Goal: Task Accomplishment & Management: Use online tool/utility

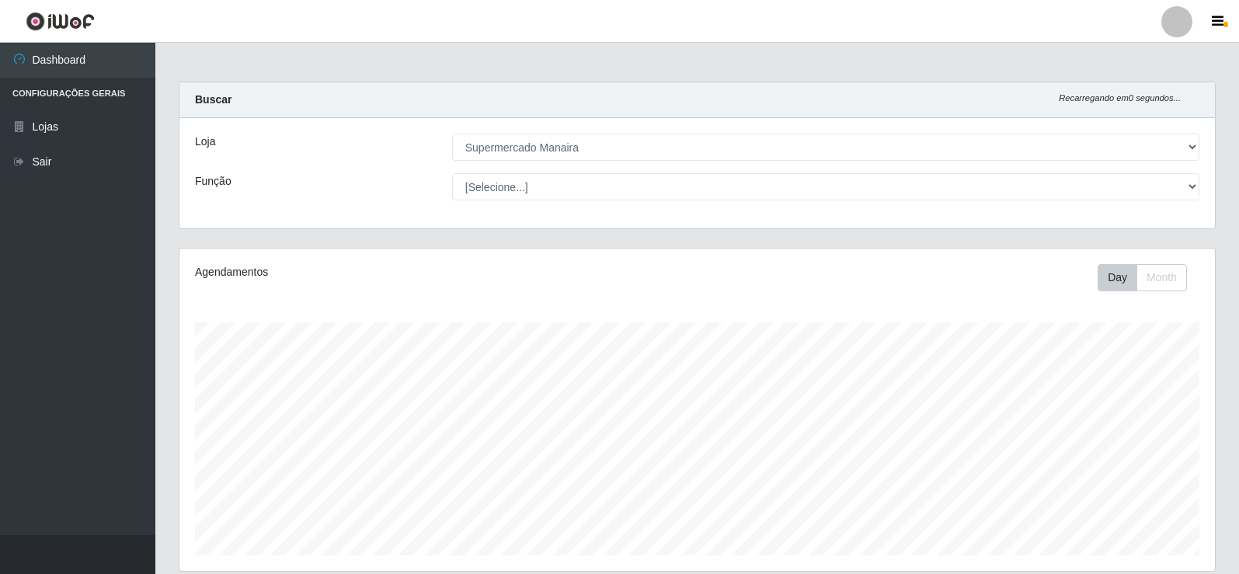
select select "443"
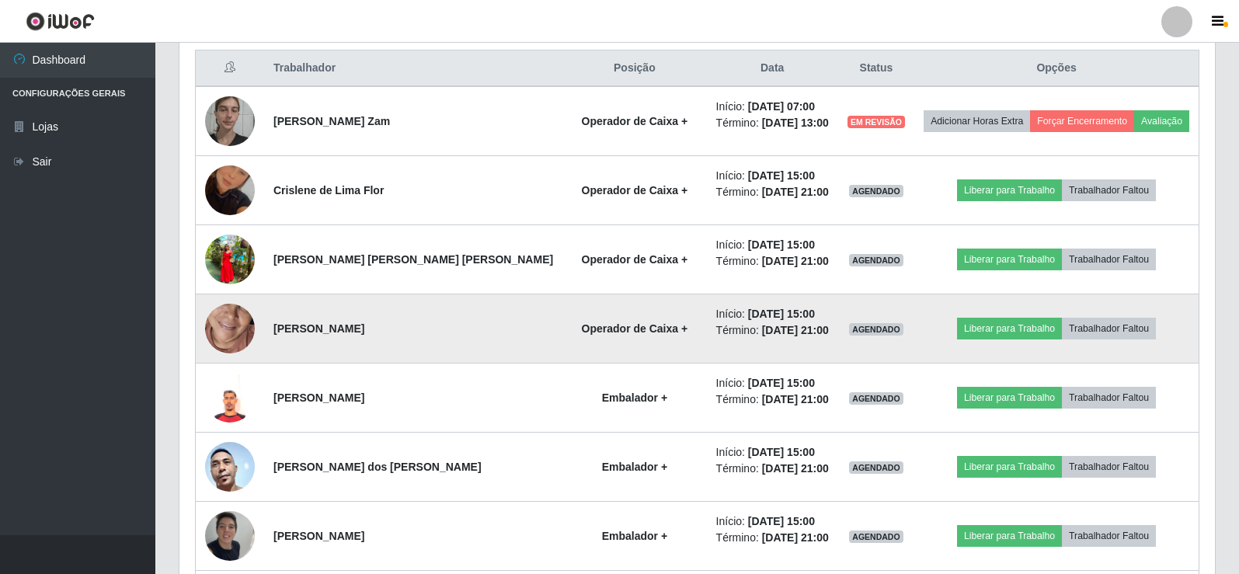
scroll to position [622, 0]
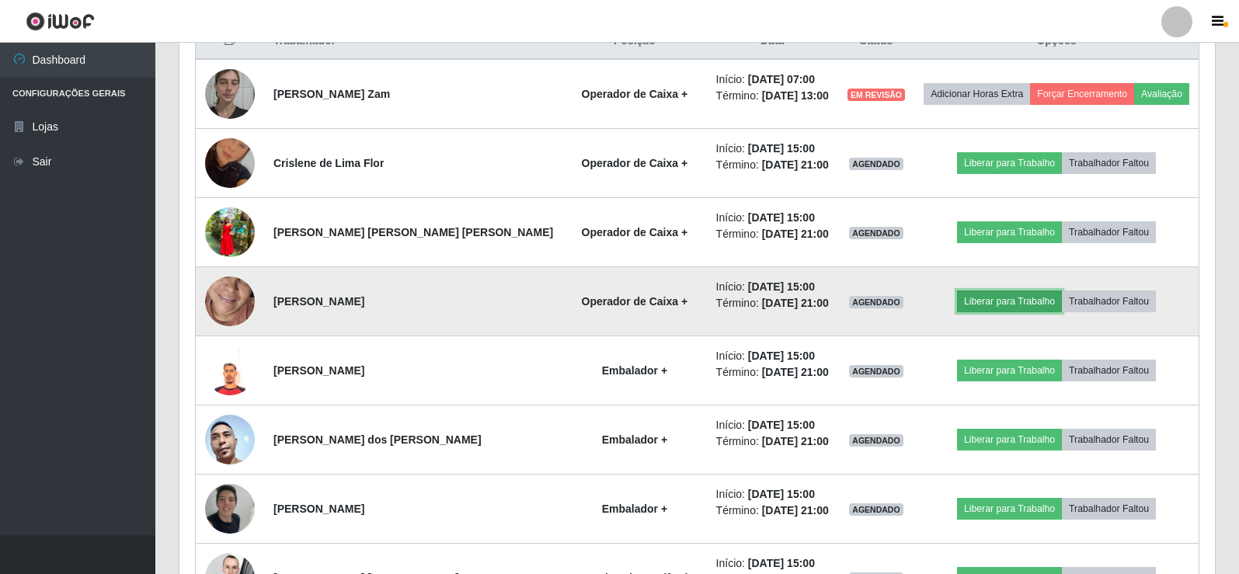
click at [985, 305] on button "Liberar para Trabalho" at bounding box center [1009, 302] width 105 height 22
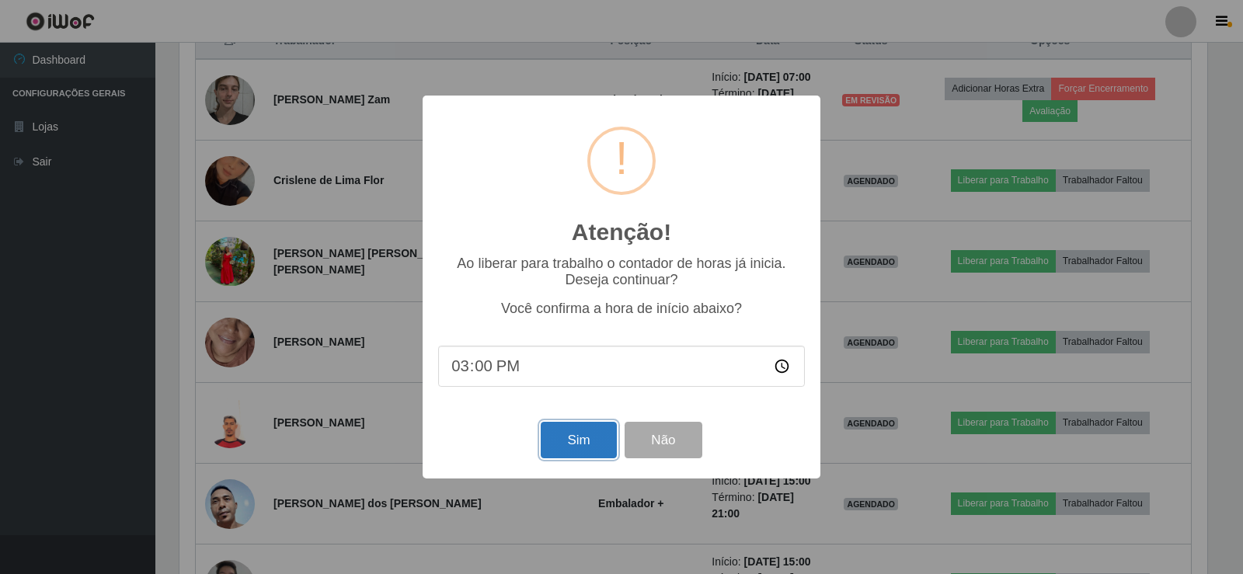
click at [589, 445] on button "Sim" at bounding box center [578, 440] width 75 height 37
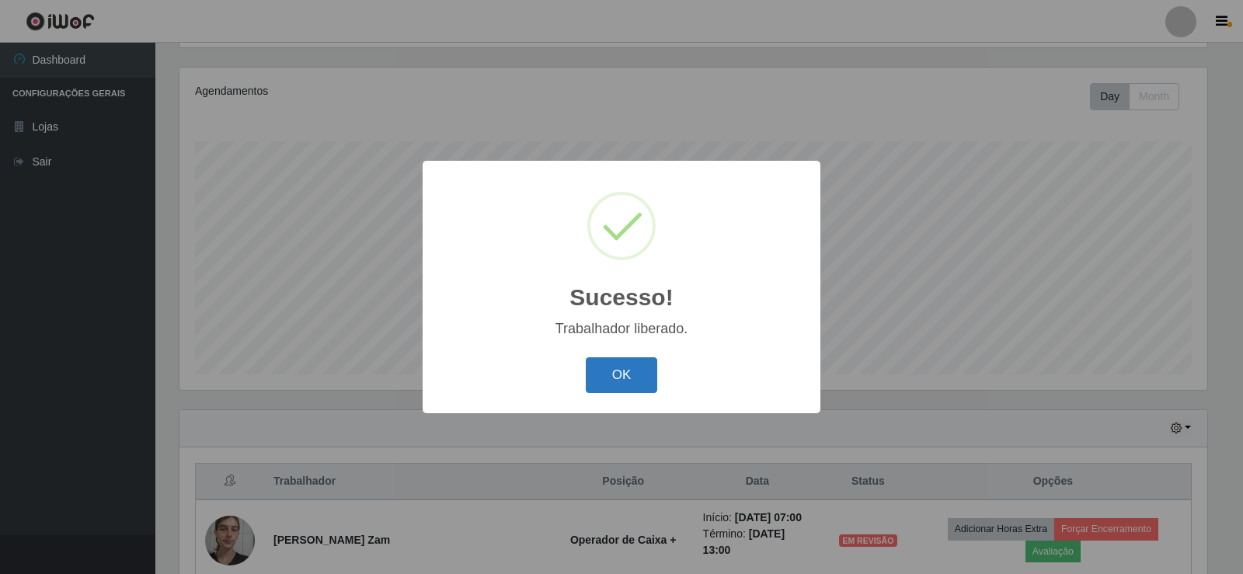
click at [629, 364] on button "OK" at bounding box center [622, 375] width 72 height 37
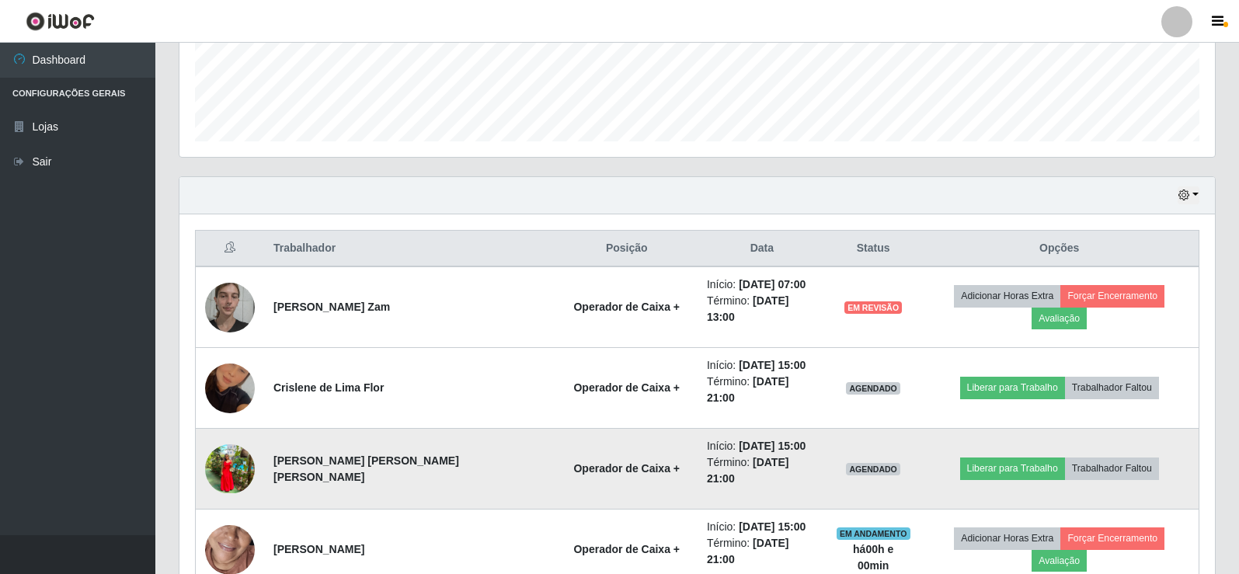
scroll to position [492, 0]
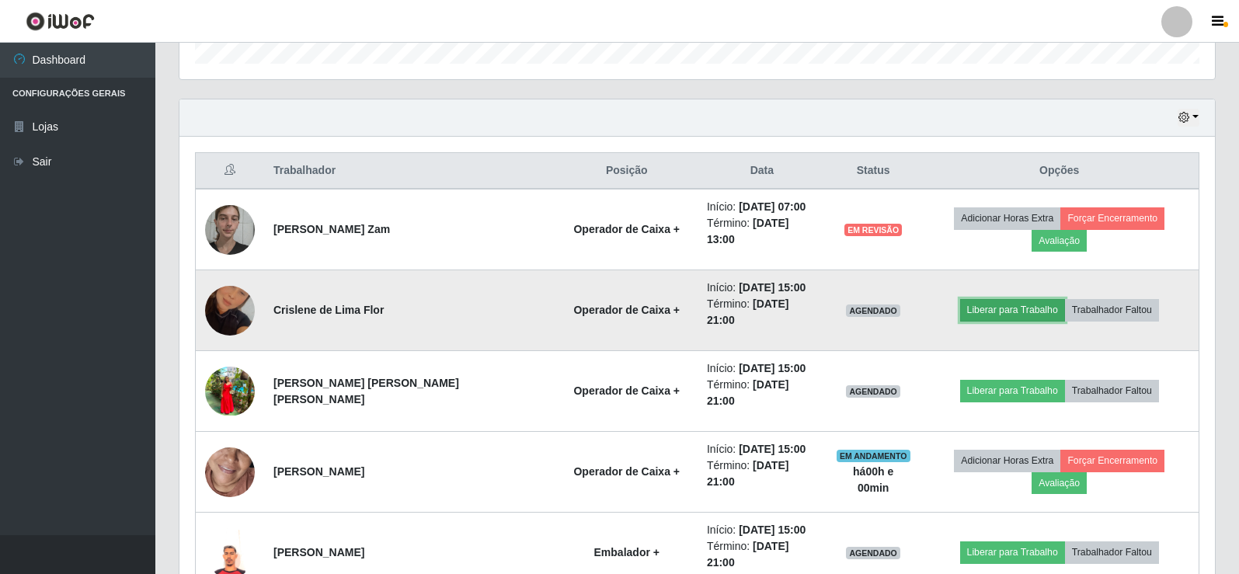
click at [981, 299] on button "Liberar para Trabalho" at bounding box center [1012, 310] width 105 height 22
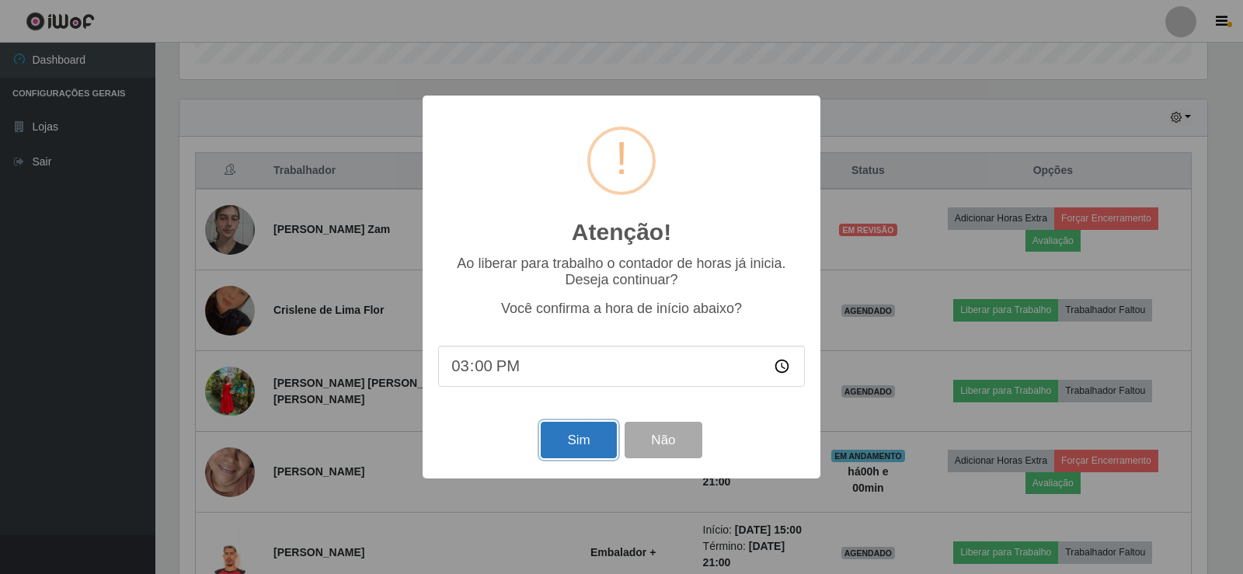
click at [577, 451] on button "Sim" at bounding box center [578, 440] width 75 height 37
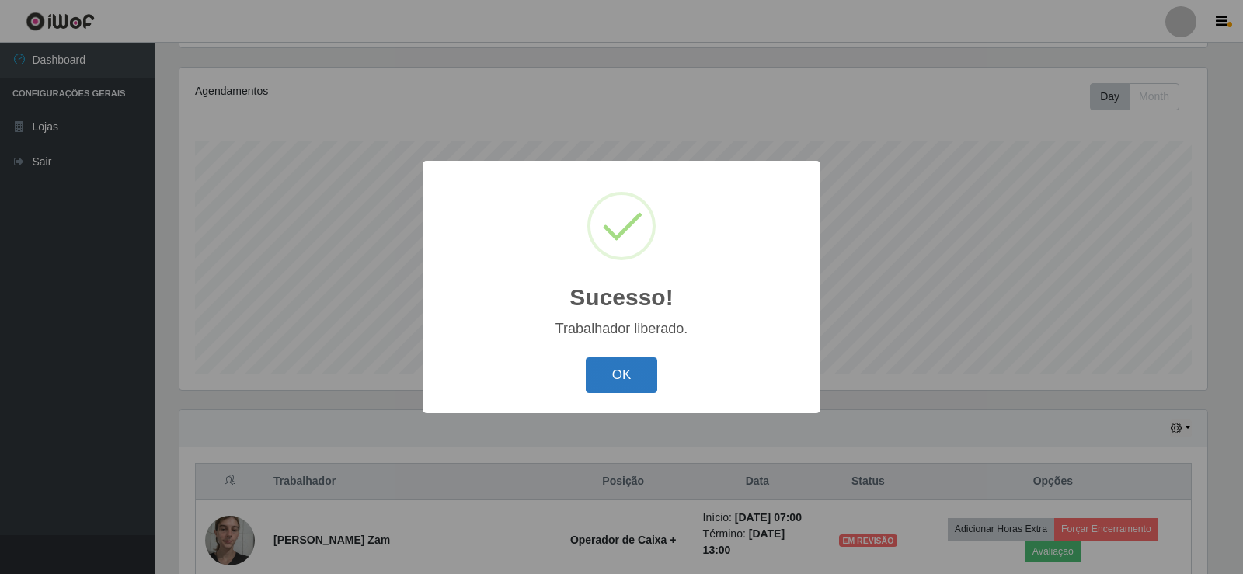
click at [629, 372] on button "OK" at bounding box center [622, 375] width 72 height 37
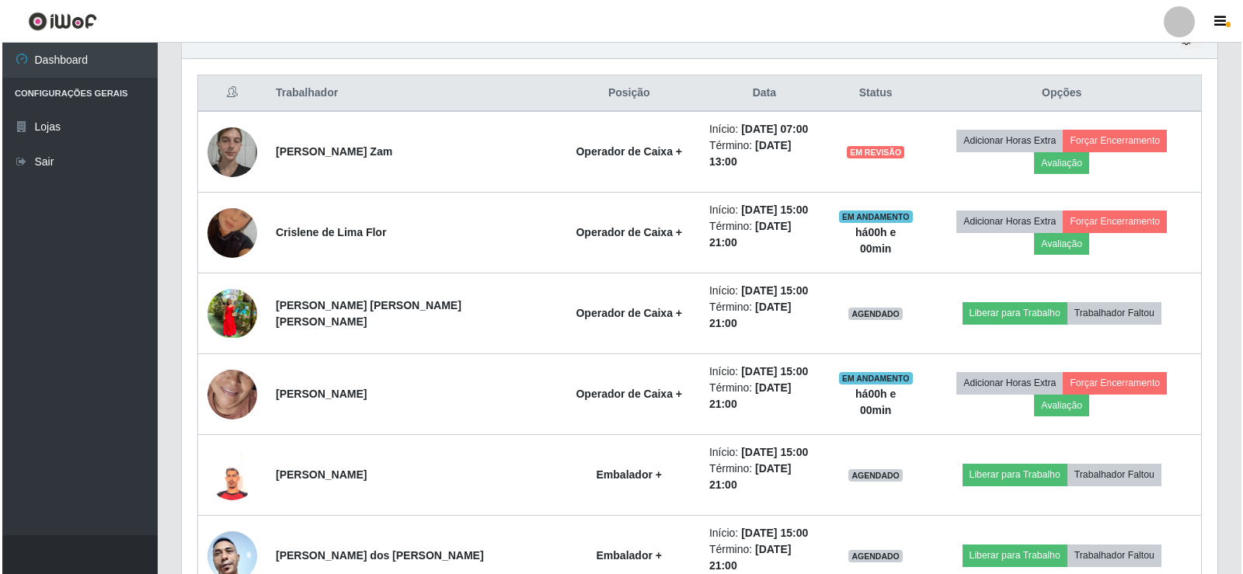
scroll to position [734, 0]
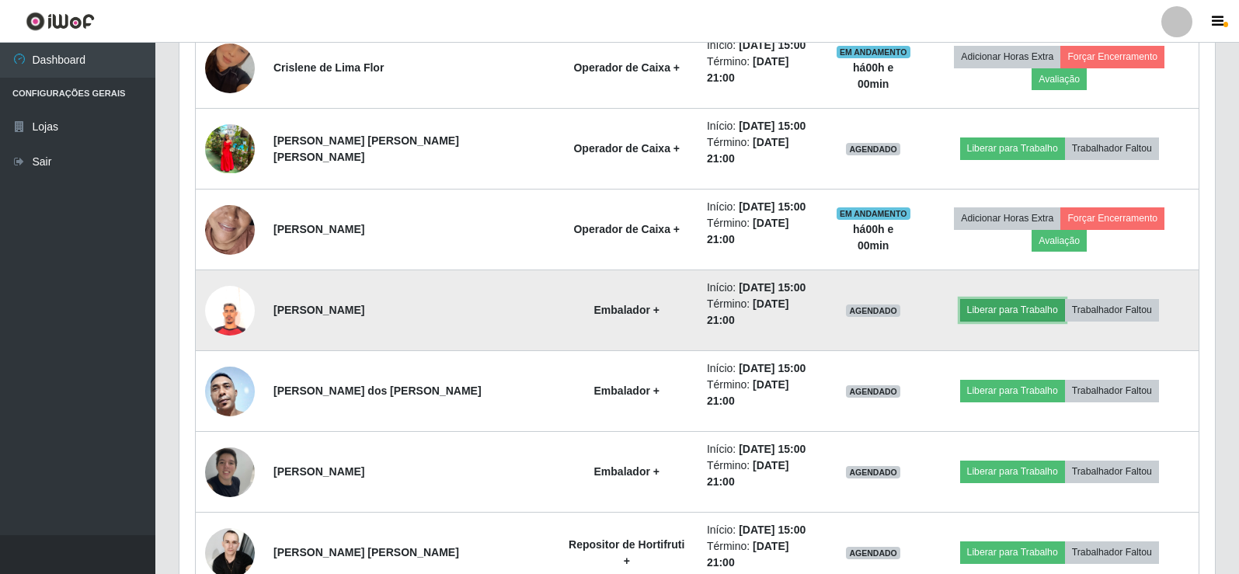
click at [977, 299] on button "Liberar para Trabalho" at bounding box center [1012, 310] width 105 height 22
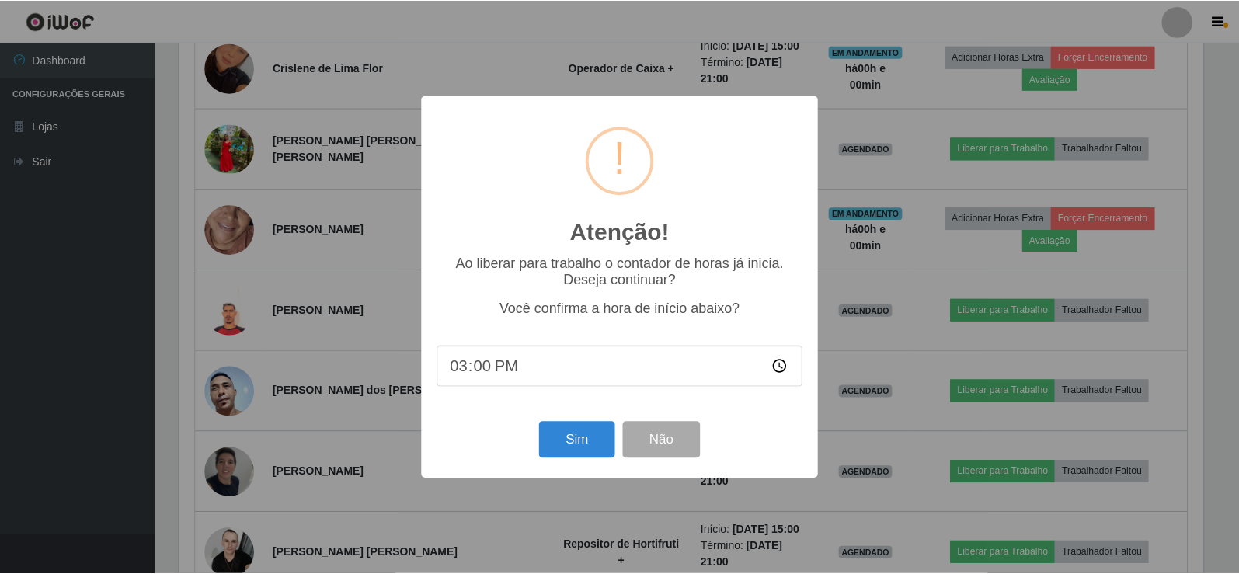
scroll to position [322, 1028]
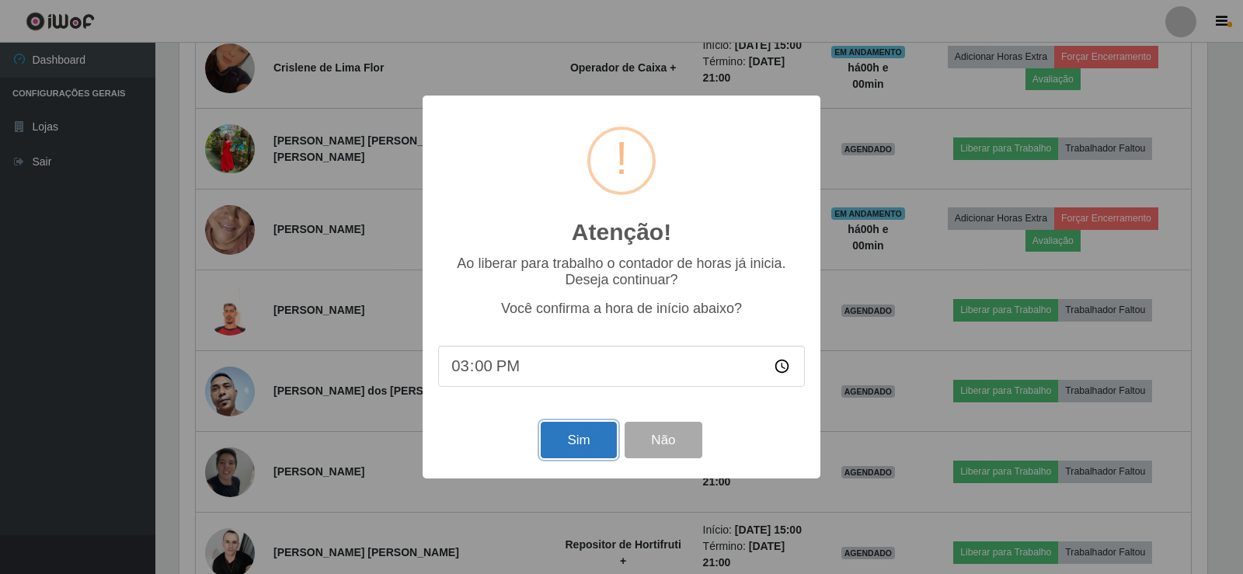
click at [584, 431] on button "Sim" at bounding box center [578, 440] width 75 height 37
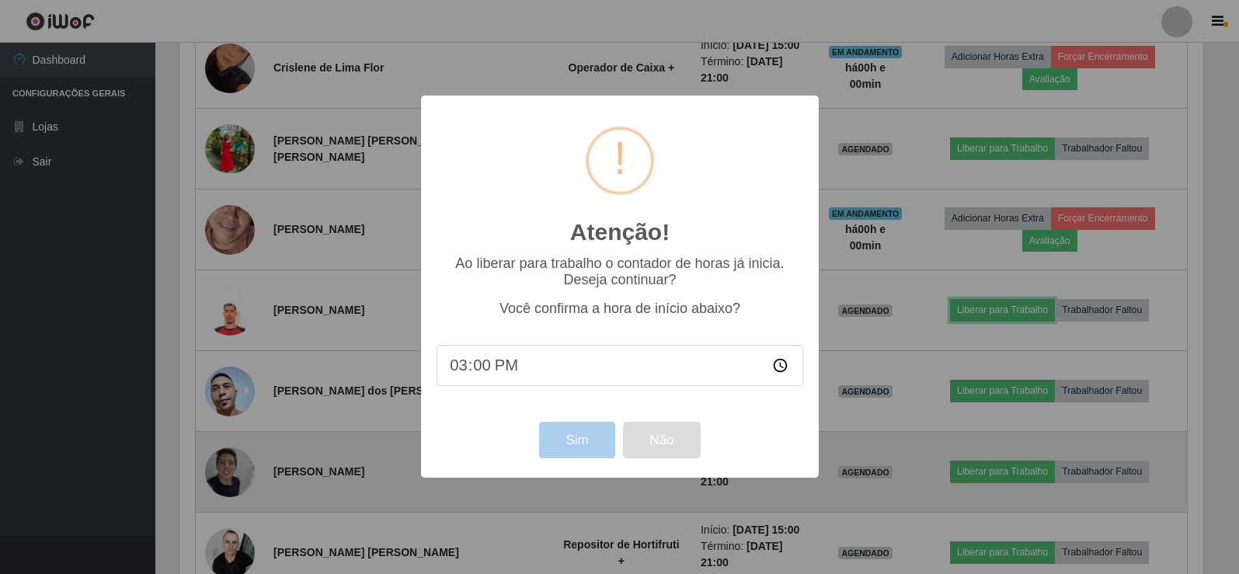
scroll to position [0, 0]
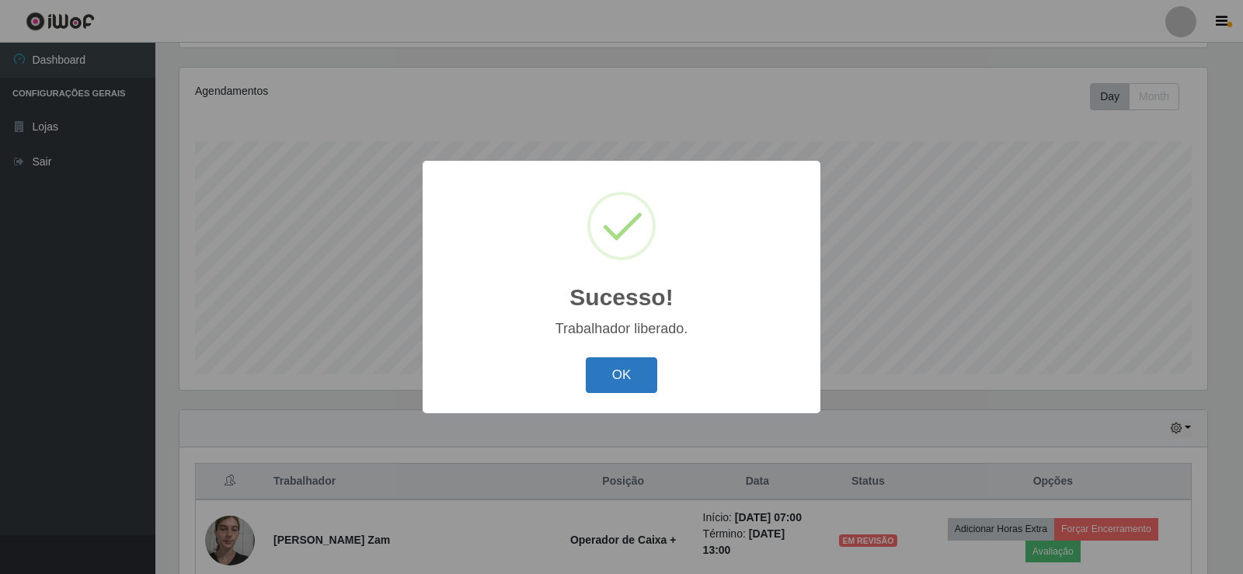
click at [650, 365] on button "OK" at bounding box center [622, 375] width 72 height 37
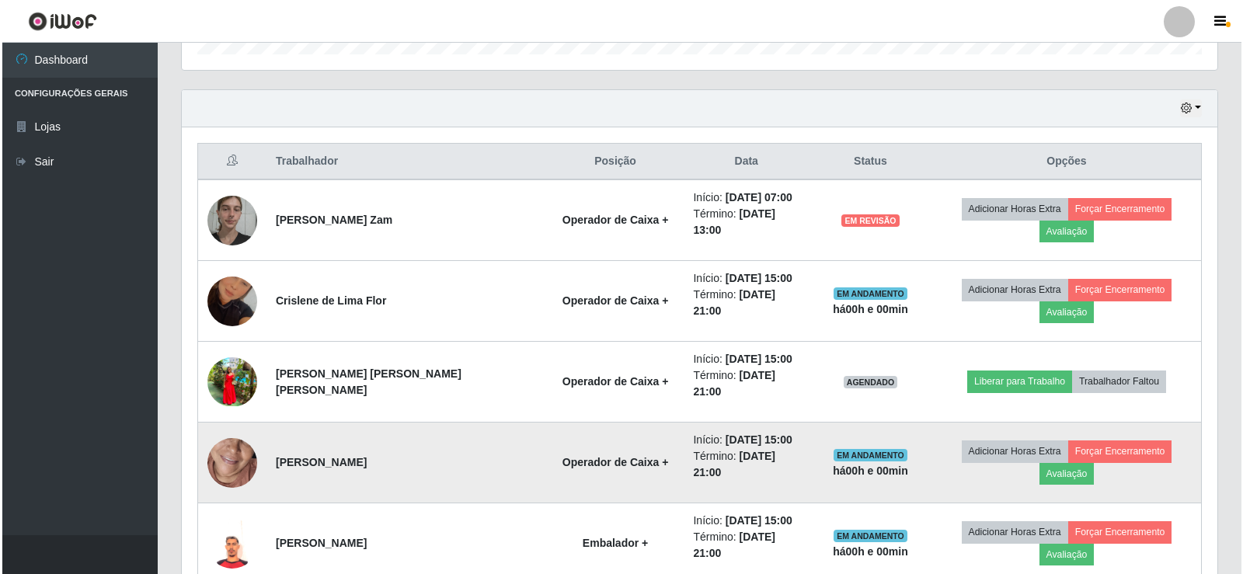
scroll to position [579, 0]
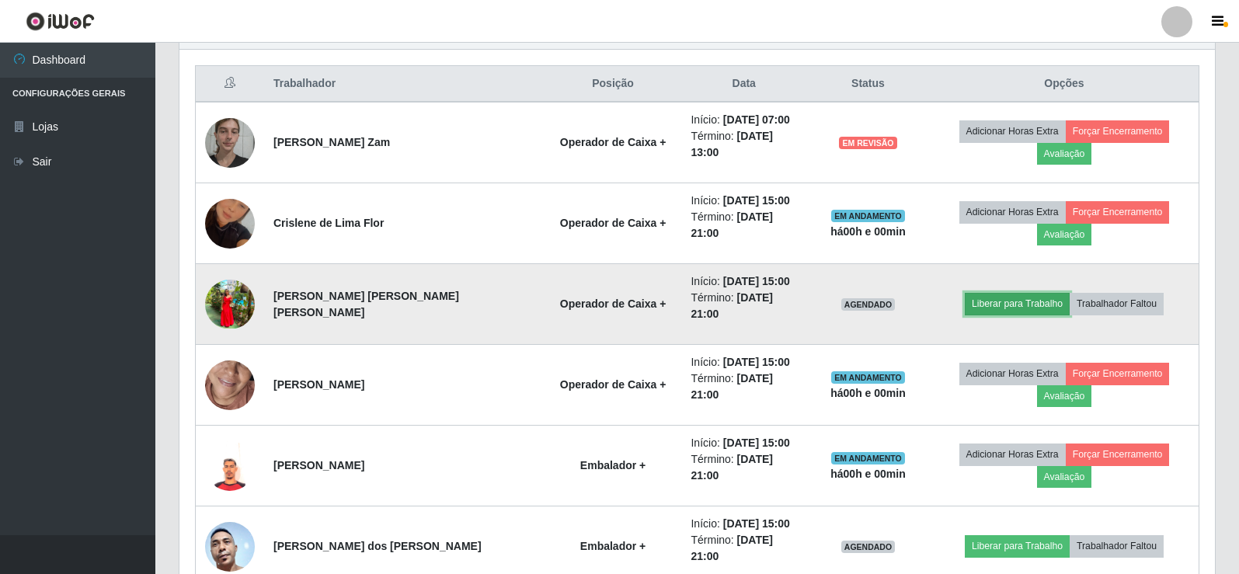
click at [999, 293] on button "Liberar para Trabalho" at bounding box center [1017, 304] width 105 height 22
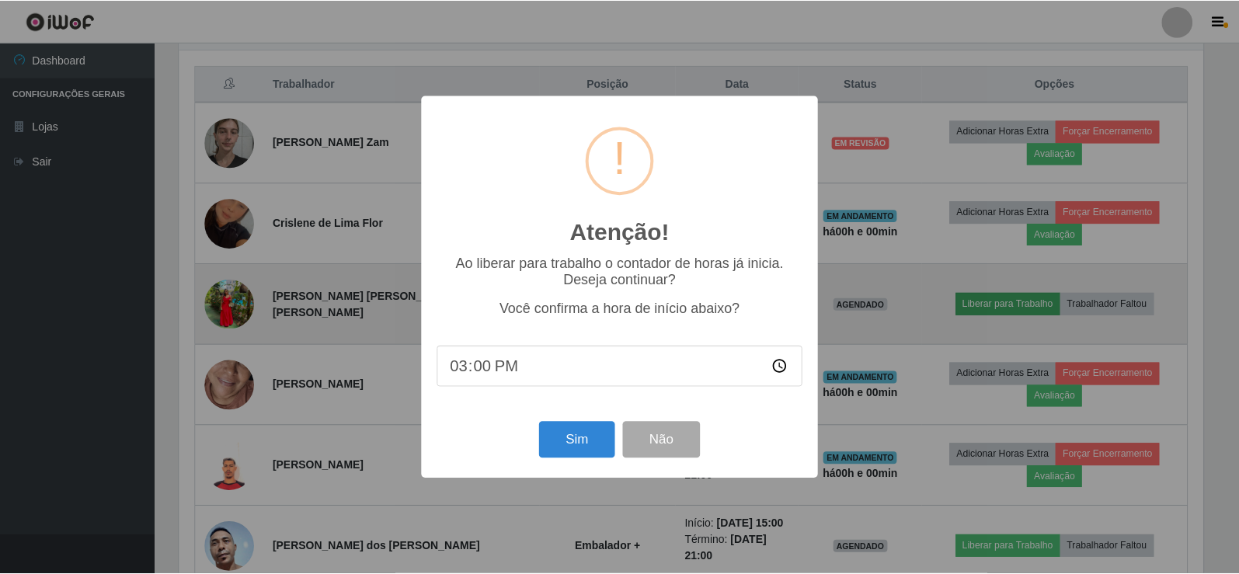
scroll to position [322, 1028]
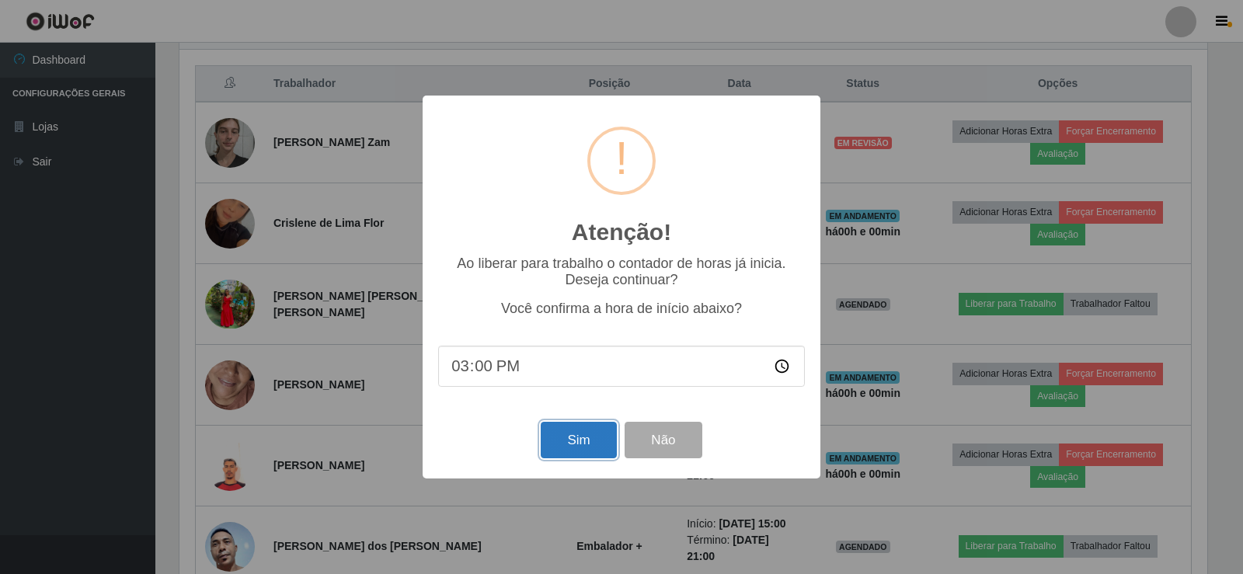
click at [559, 450] on button "Sim" at bounding box center [578, 440] width 75 height 37
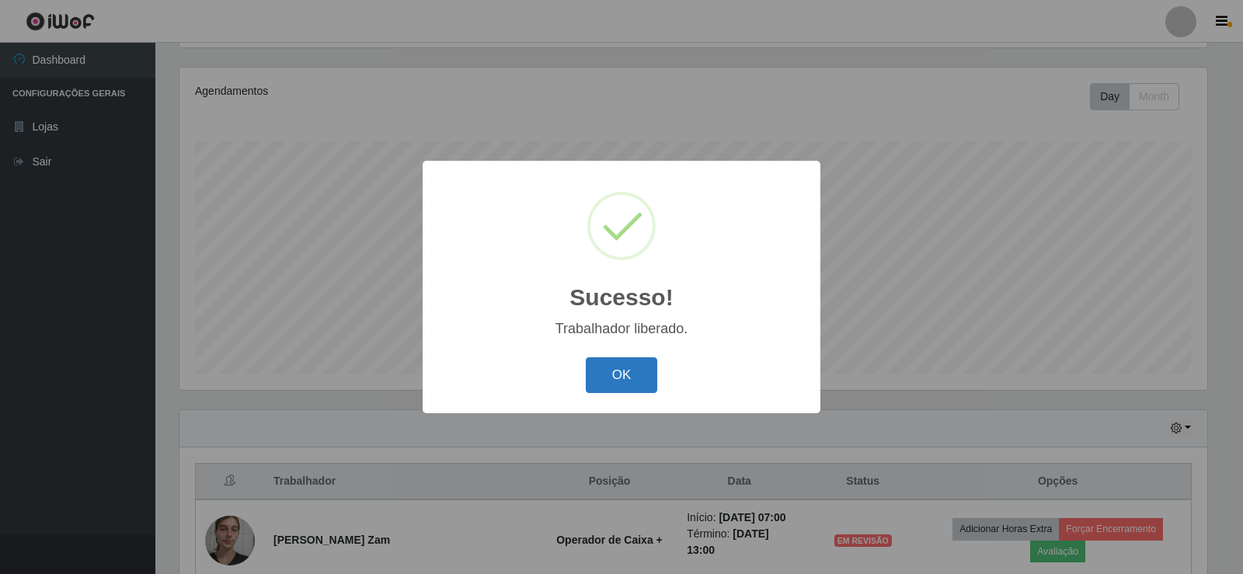
click at [605, 379] on button "OK" at bounding box center [622, 375] width 72 height 37
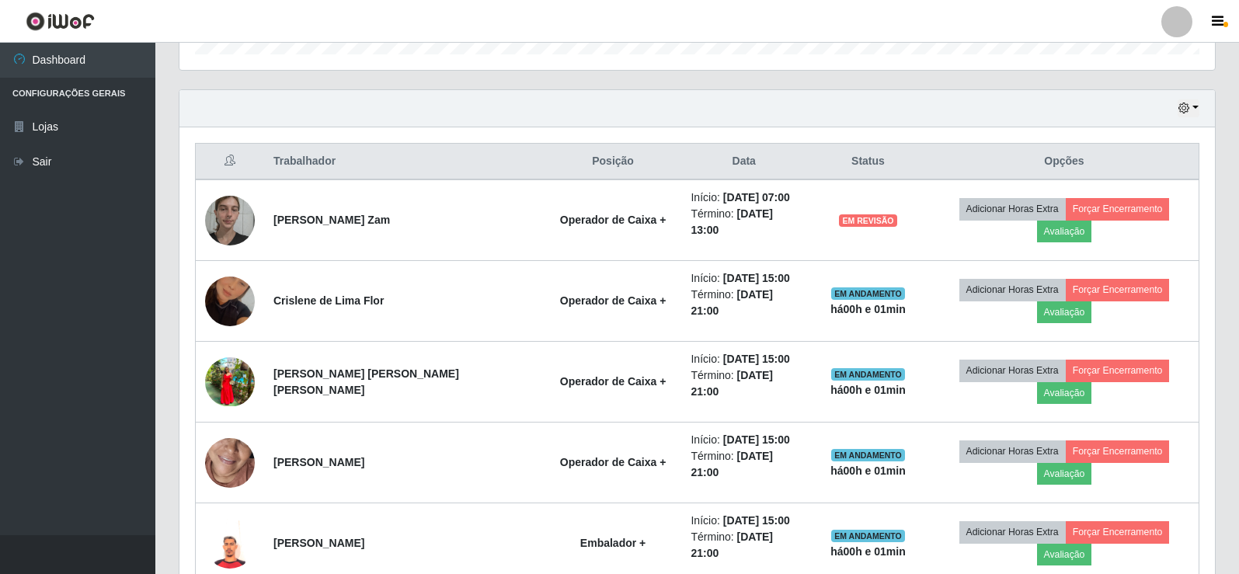
scroll to position [424, 0]
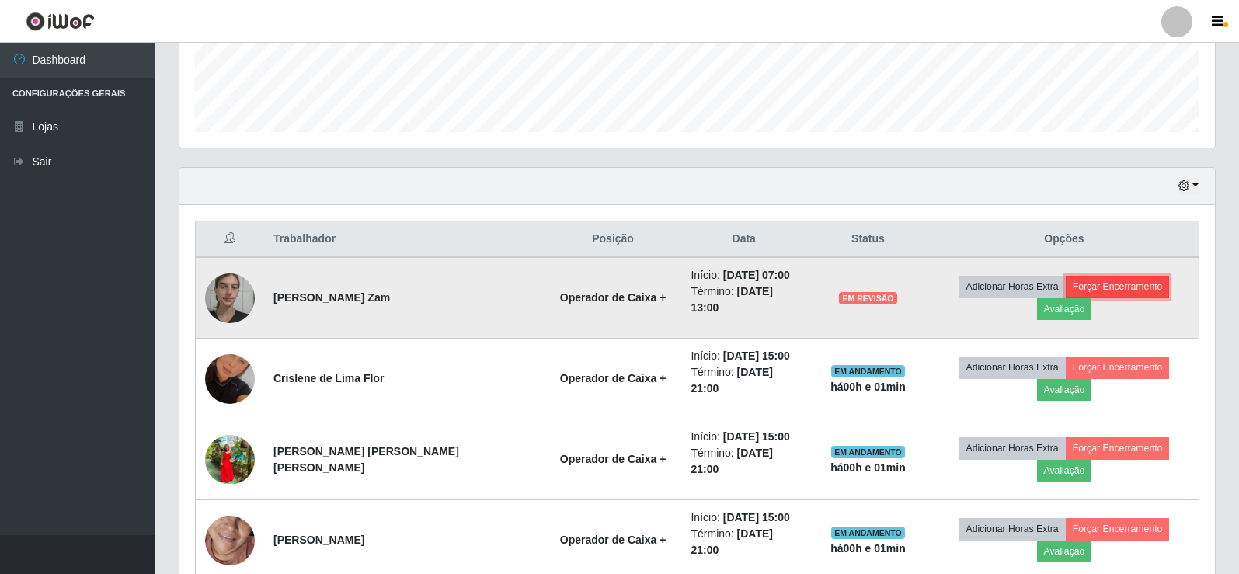
click at [1073, 288] on button "Forçar Encerramento" at bounding box center [1118, 287] width 104 height 22
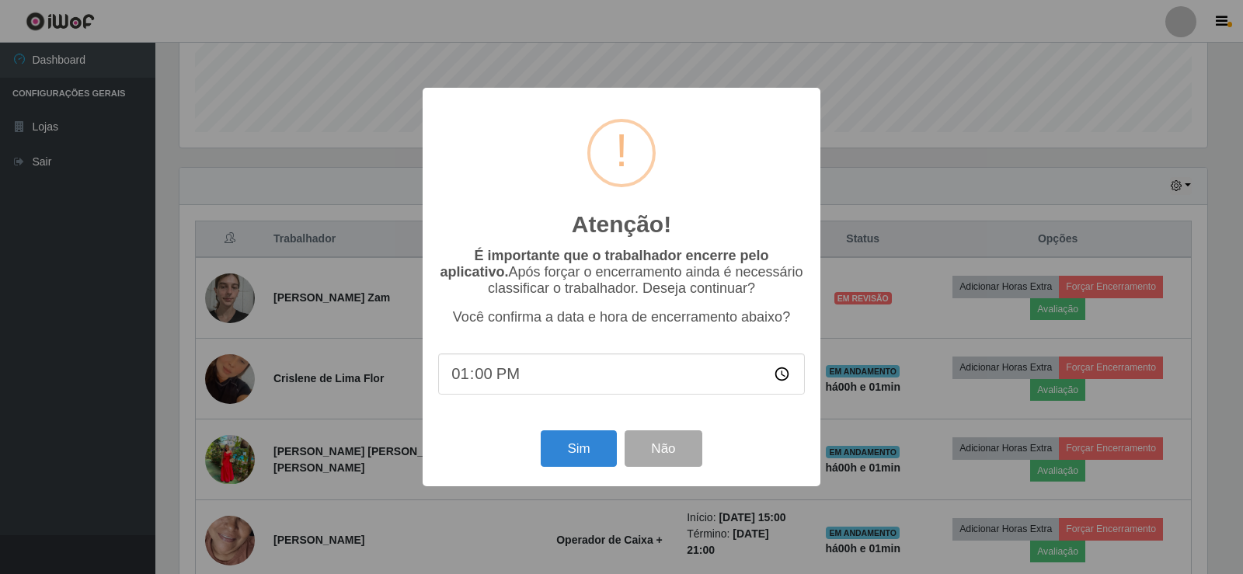
click at [480, 385] on input "13:00" at bounding box center [621, 374] width 367 height 41
type input "13:10"
click at [572, 458] on button "Sim" at bounding box center [578, 449] width 75 height 37
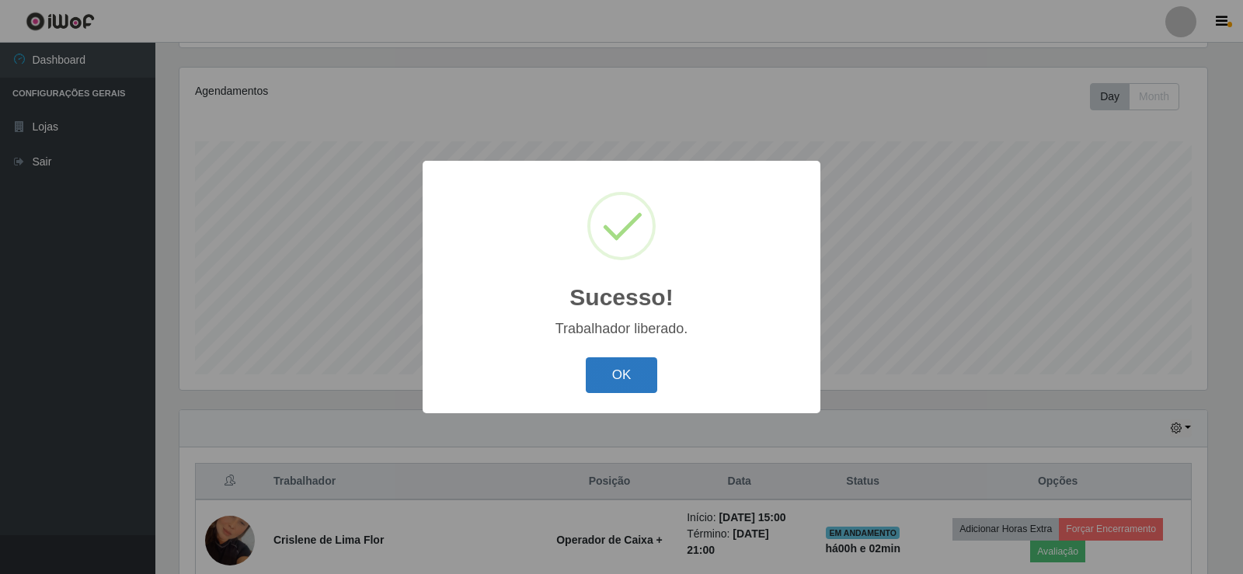
click at [605, 371] on button "OK" at bounding box center [622, 375] width 72 height 37
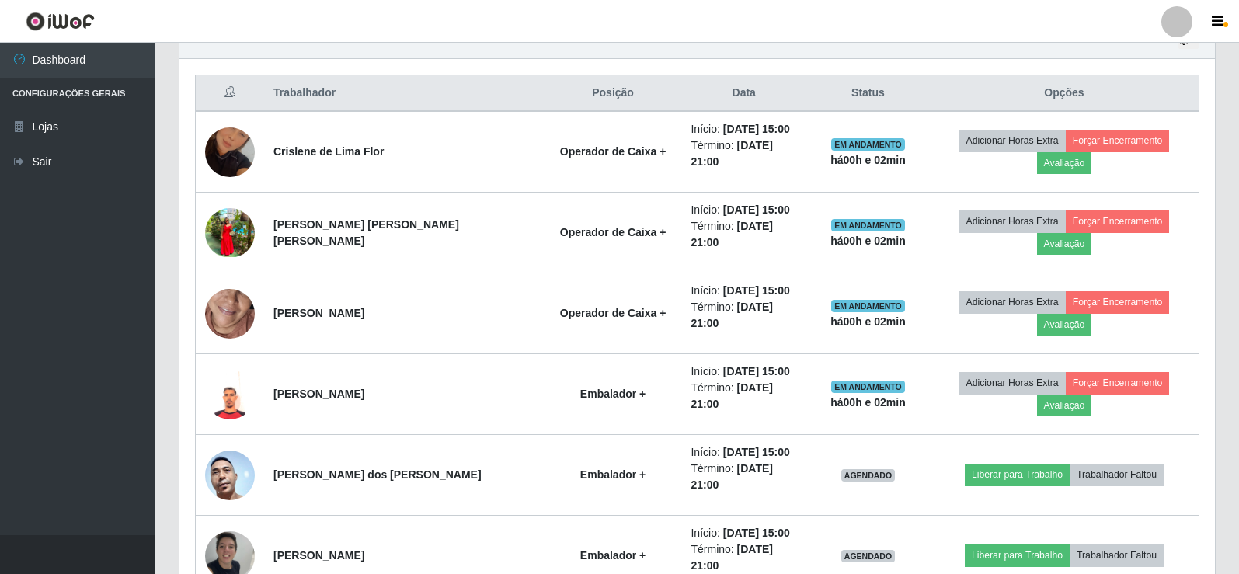
scroll to position [647, 0]
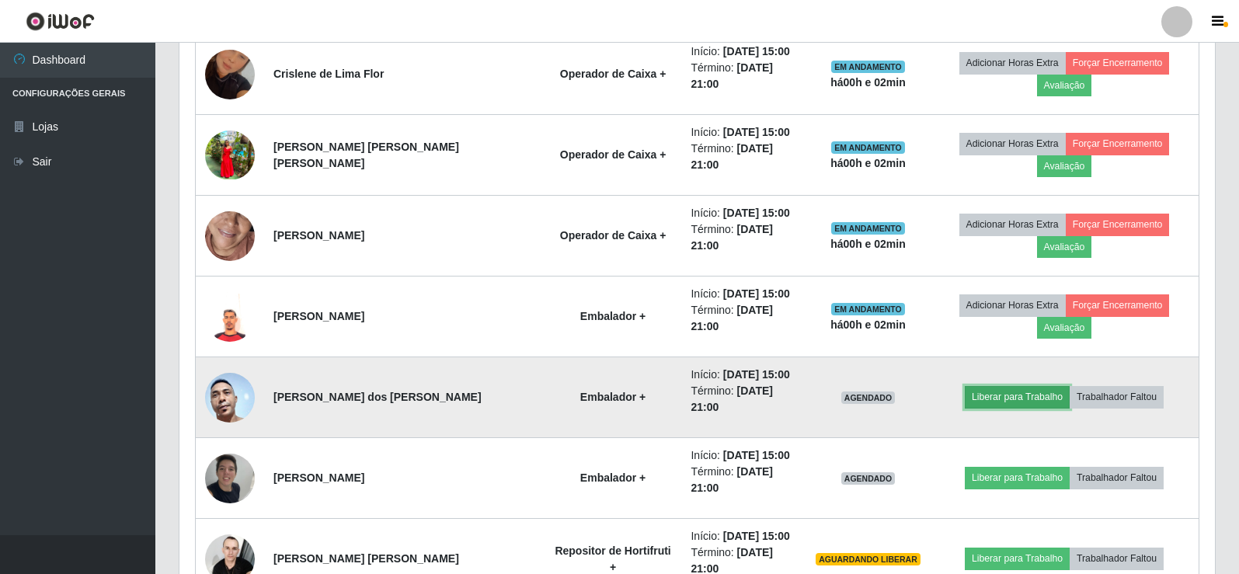
click at [990, 386] on button "Liberar para Trabalho" at bounding box center [1017, 397] width 105 height 22
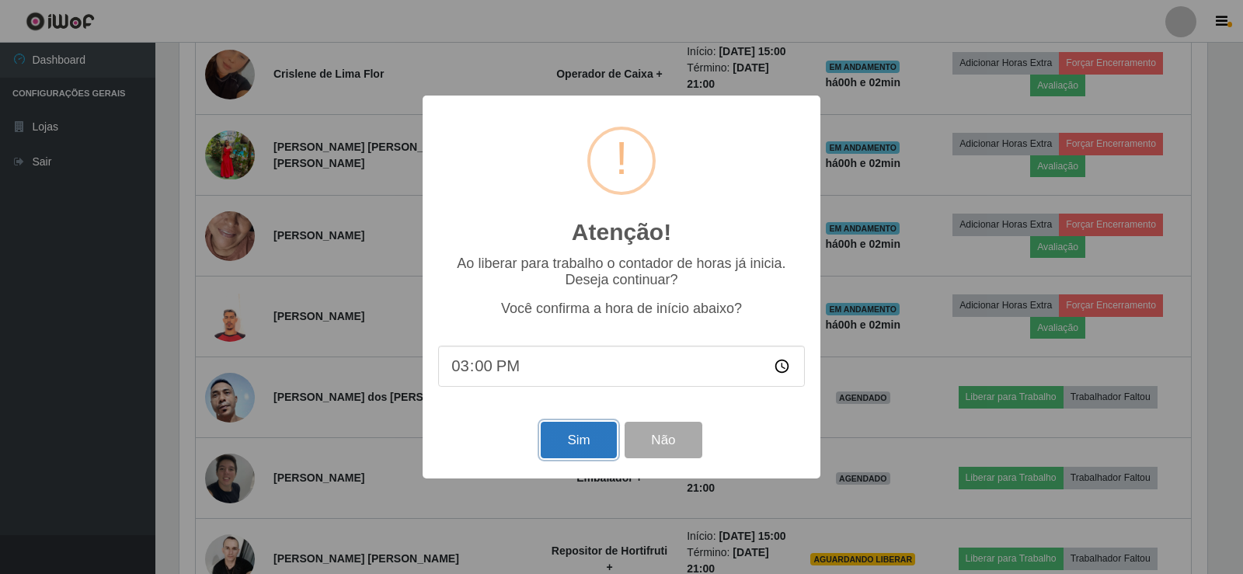
click at [582, 442] on button "Sim" at bounding box center [578, 440] width 75 height 37
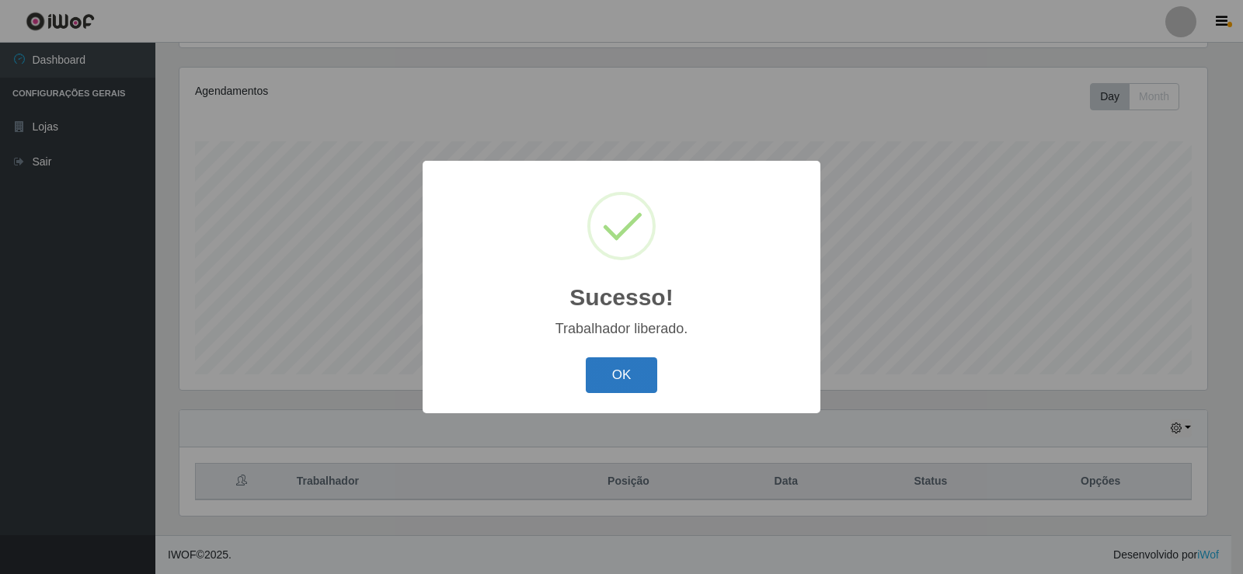
click at [649, 368] on button "OK" at bounding box center [622, 375] width 72 height 37
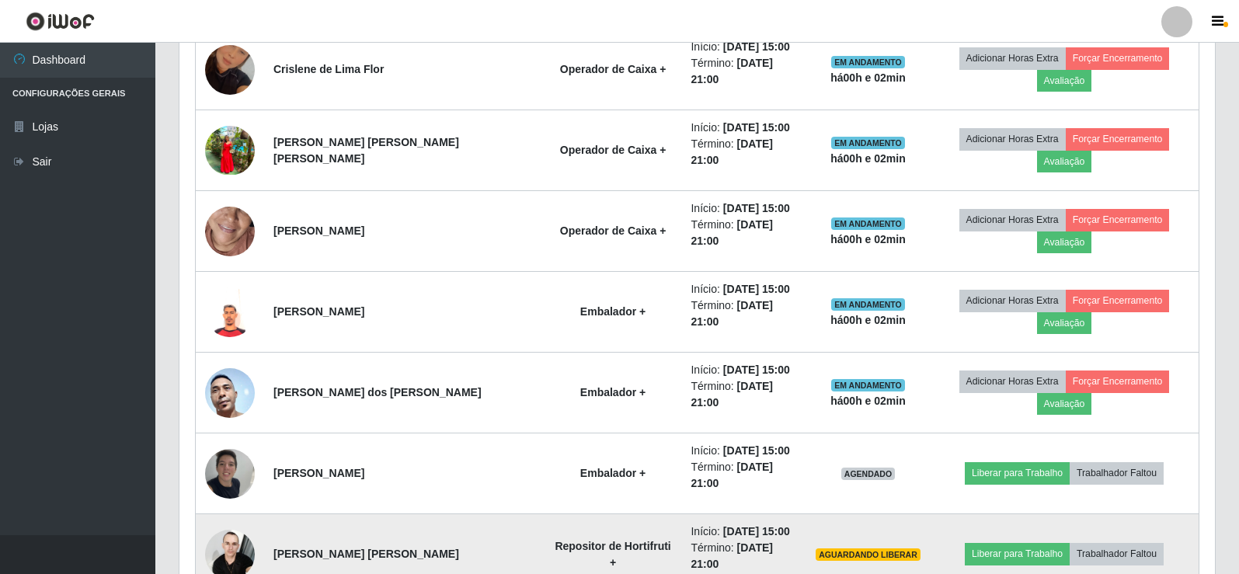
scroll to position [665, 0]
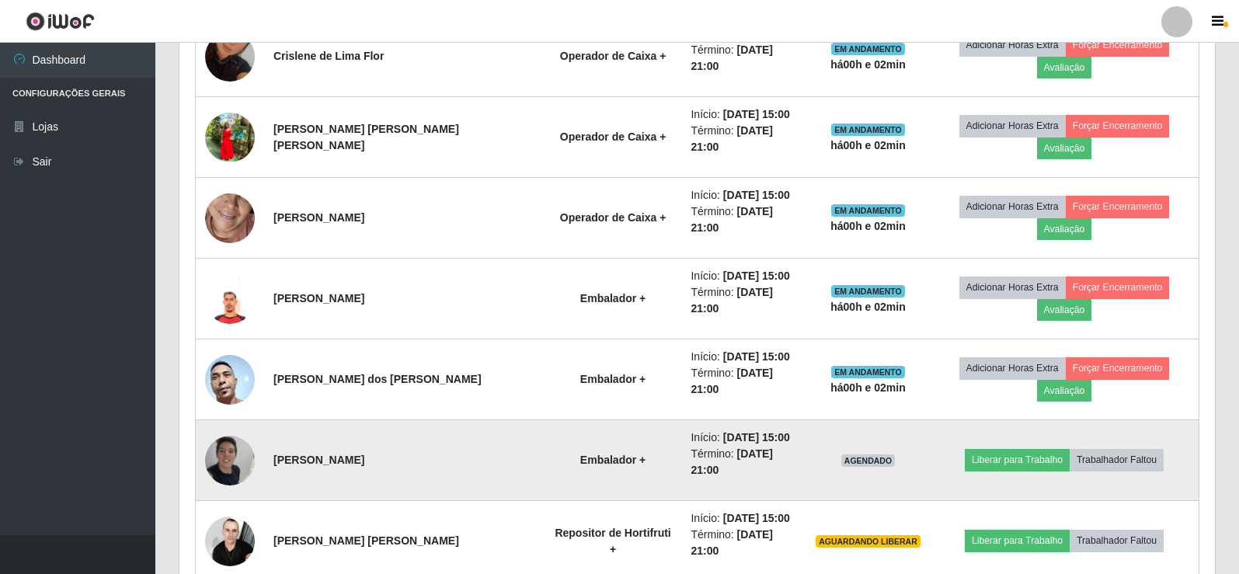
click at [222, 427] on img at bounding box center [230, 460] width 50 height 66
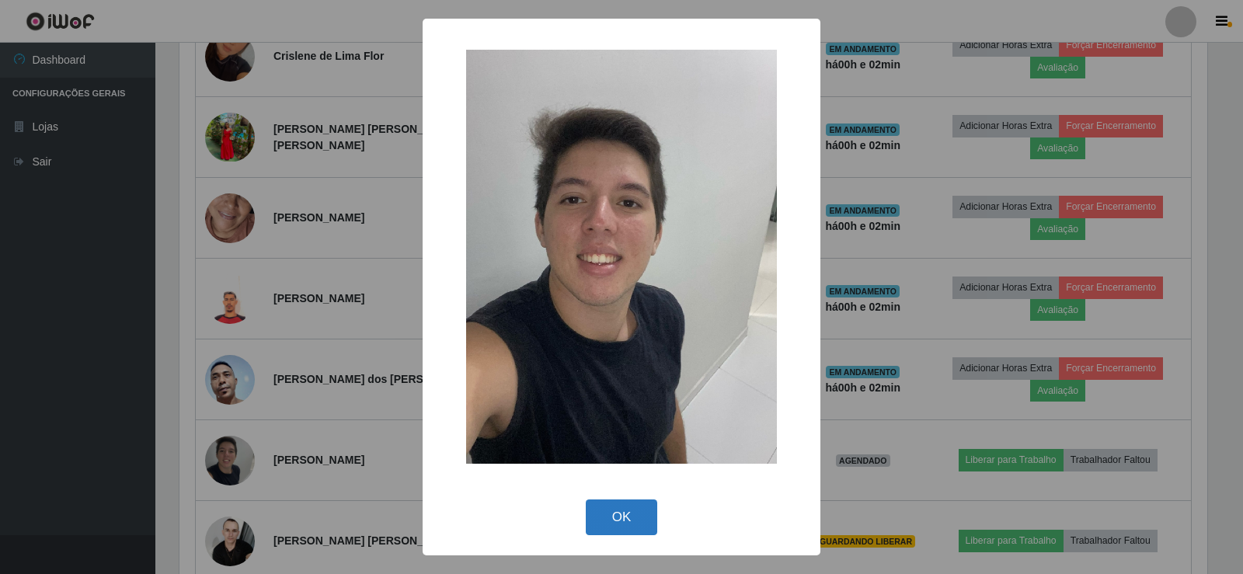
click at [608, 514] on button "OK" at bounding box center [622, 518] width 72 height 37
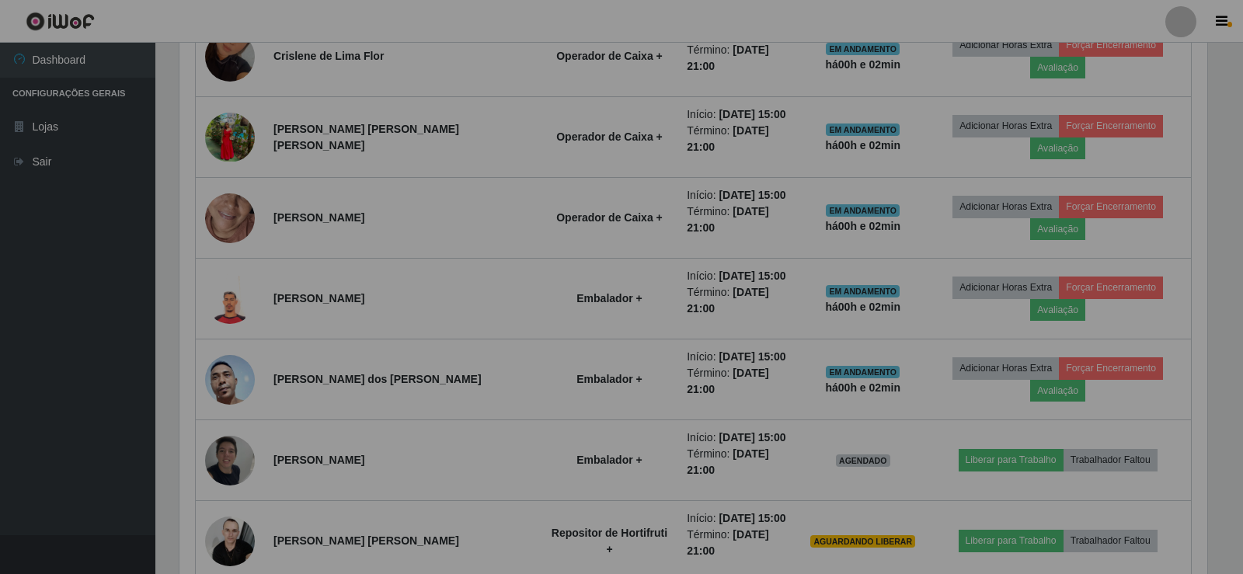
scroll to position [322, 1036]
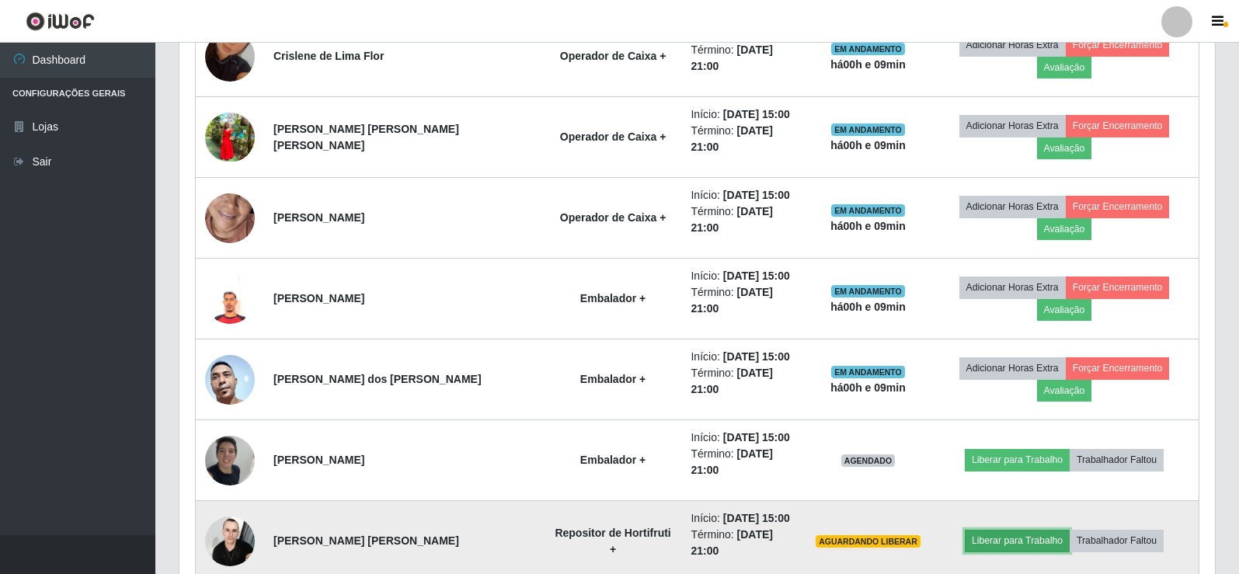
click at [1002, 530] on button "Liberar para Trabalho" at bounding box center [1017, 541] width 105 height 22
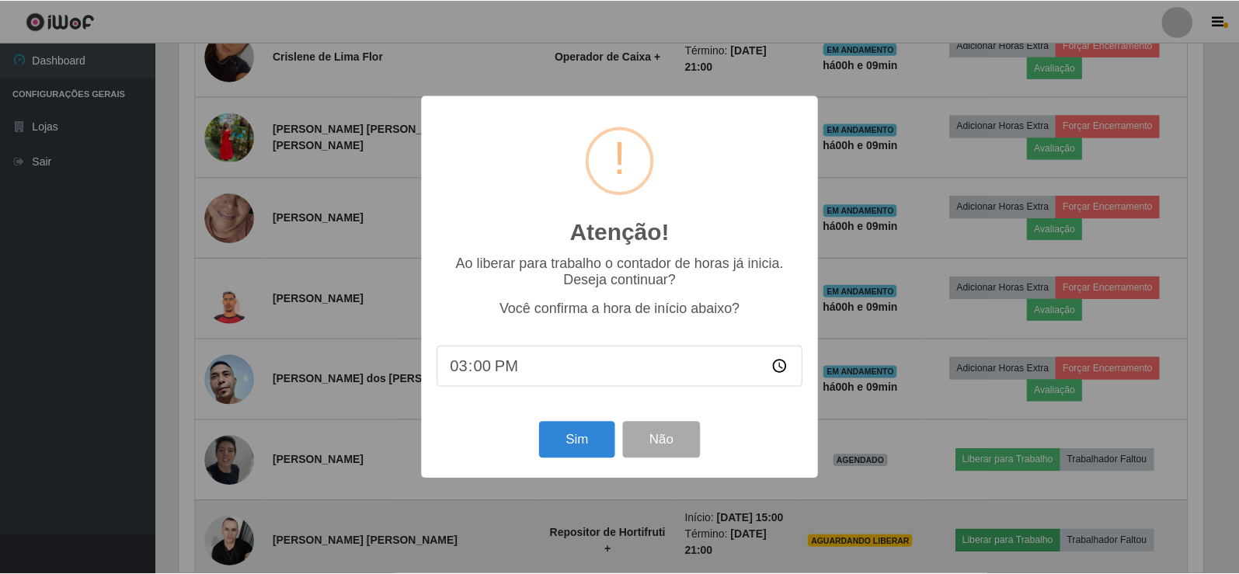
scroll to position [322, 1028]
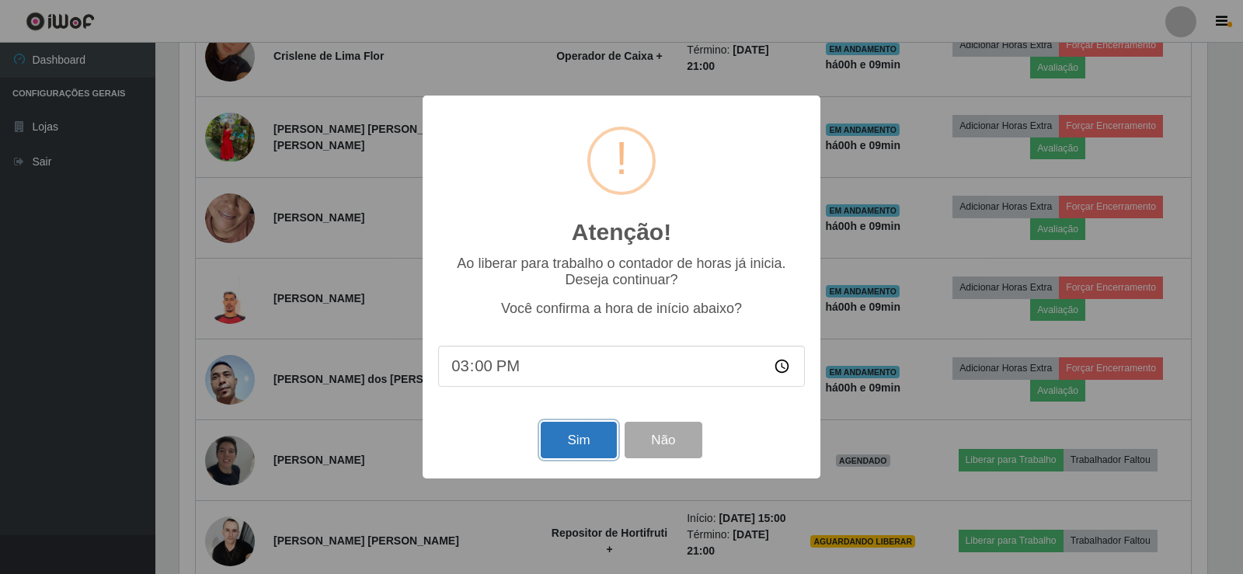
click at [581, 448] on button "Sim" at bounding box center [578, 440] width 75 height 37
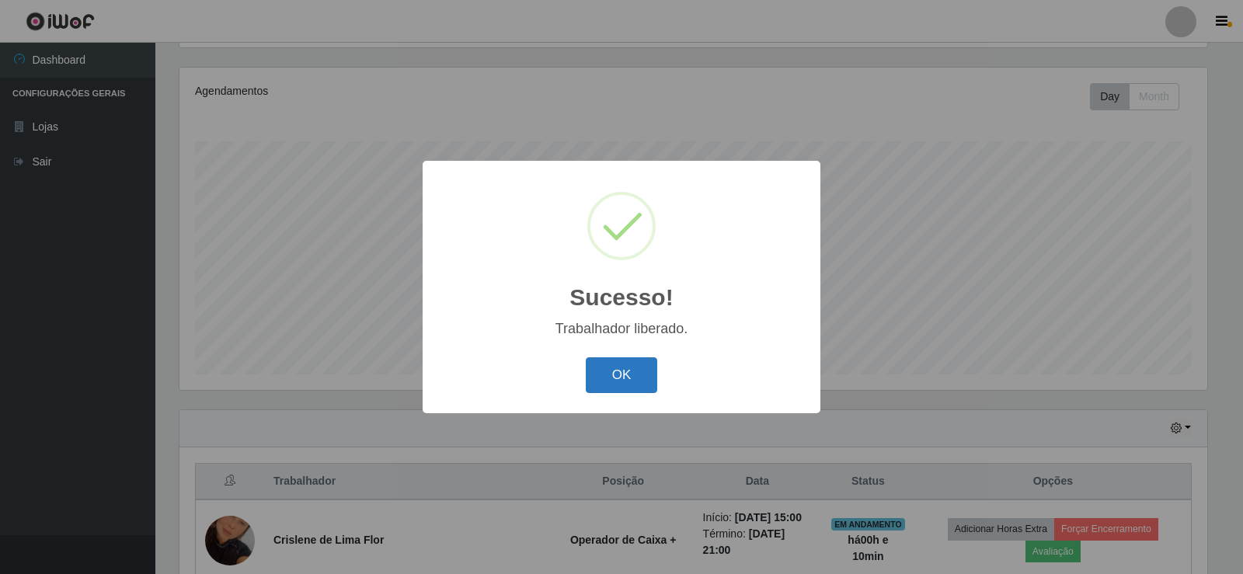
click at [642, 382] on button "OK" at bounding box center [622, 375] width 72 height 37
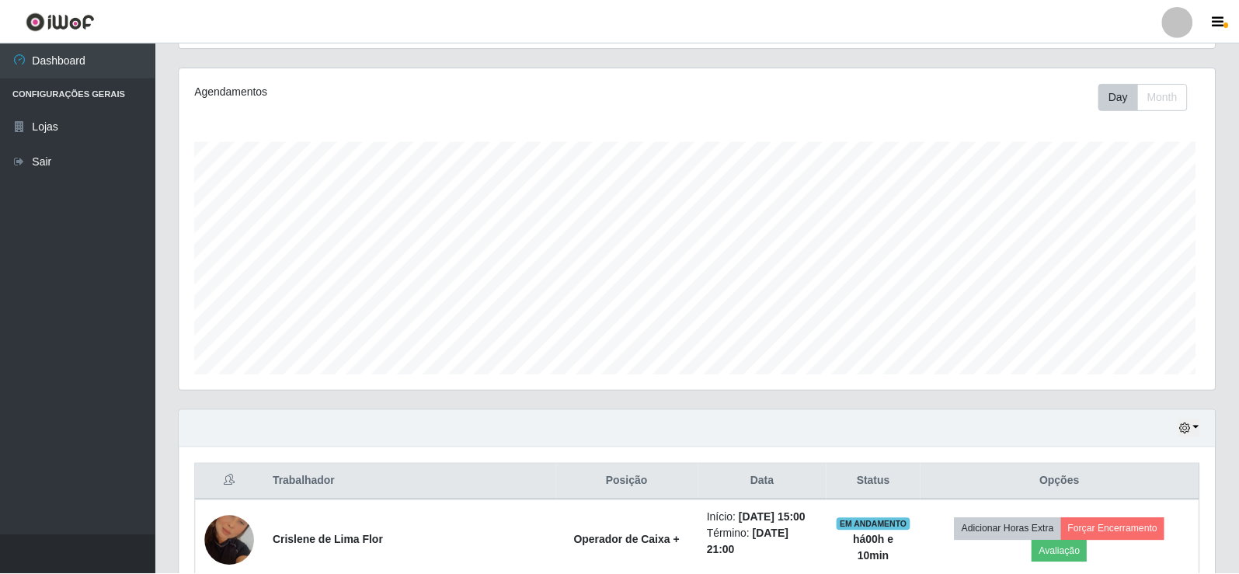
scroll to position [322, 1036]
